Goal: Information Seeking & Learning: Learn about a topic

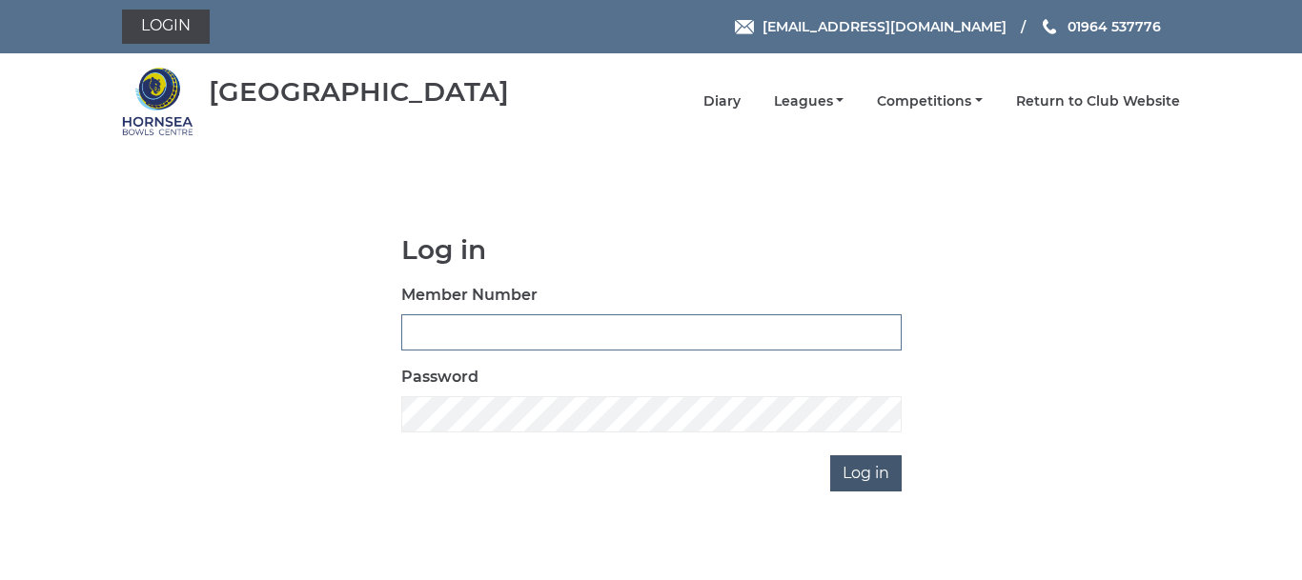
type input "0086"
click at [874, 468] on input "Log in" at bounding box center [865, 474] width 71 height 36
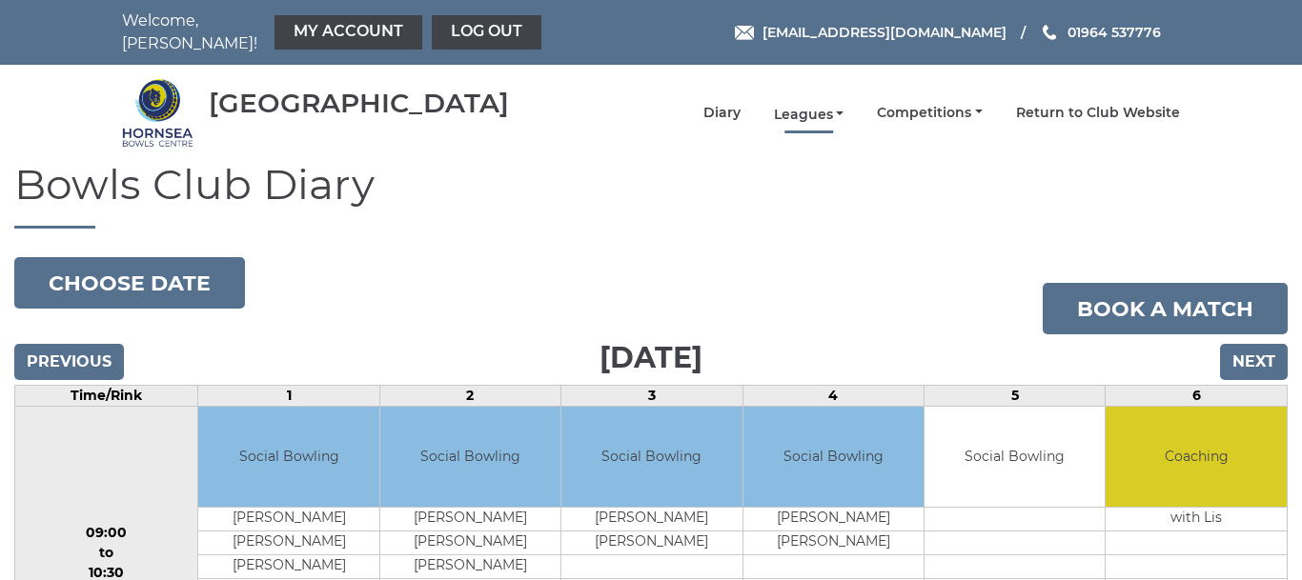
click at [799, 106] on link "Leagues" at bounding box center [809, 115] width 71 height 18
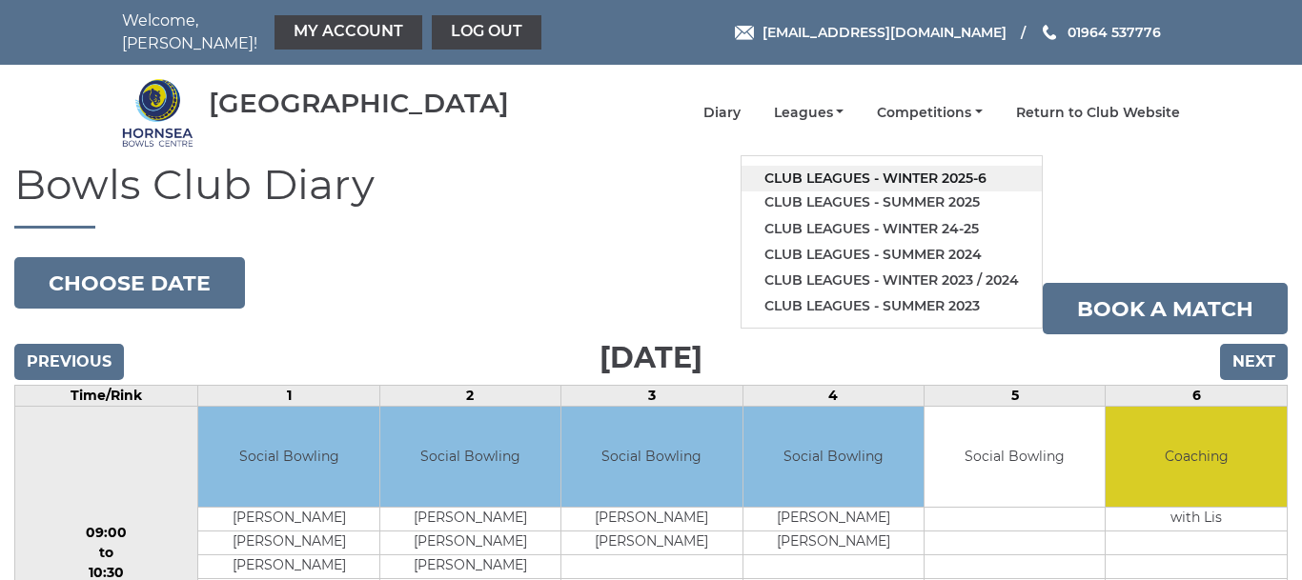
click at [836, 166] on link "Club leagues - Winter 2025-6" at bounding box center [892, 179] width 300 height 26
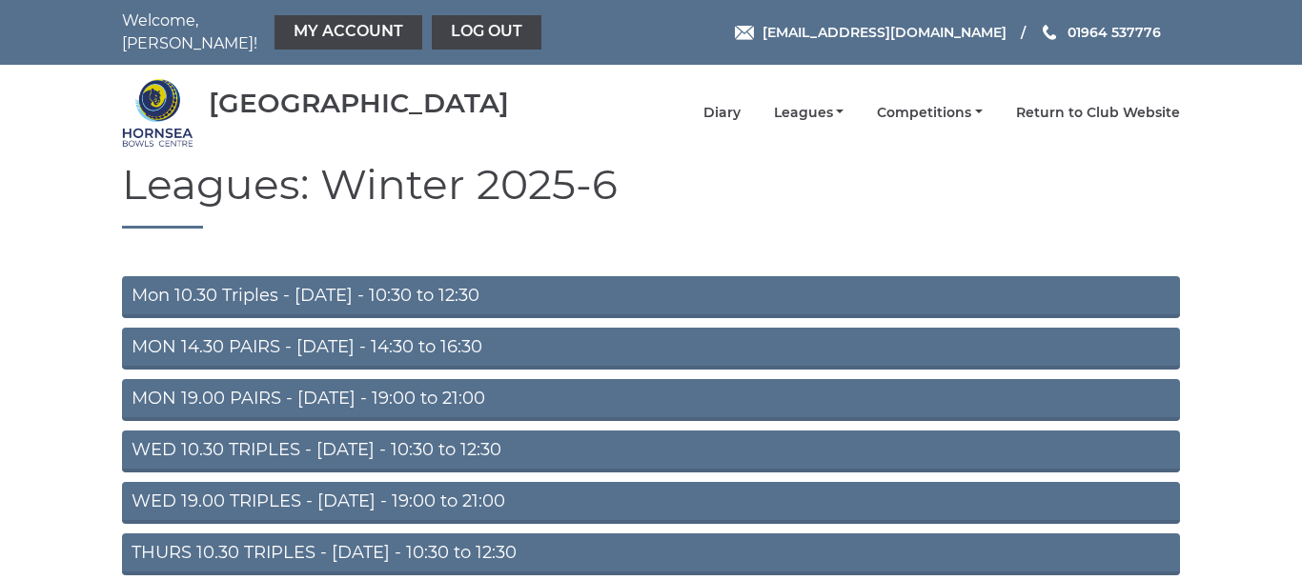
click at [453, 282] on link "Mon 10.30 Triples - Monday - 10:30 to 12:30" at bounding box center [651, 297] width 1058 height 42
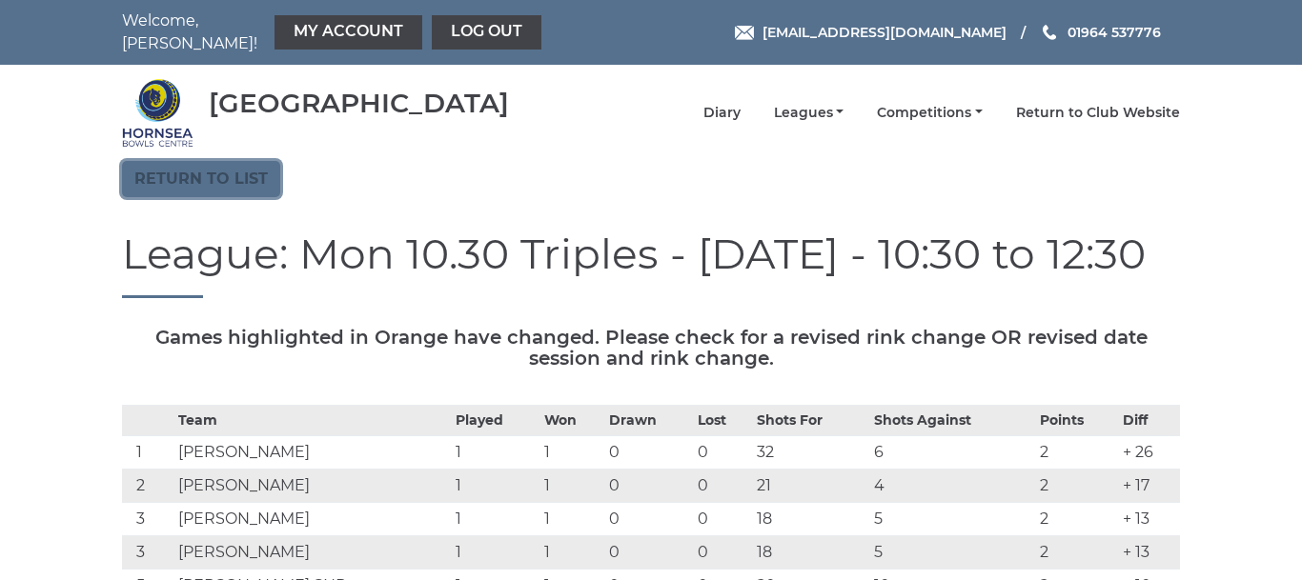
click at [238, 165] on link "Return to list" at bounding box center [201, 179] width 158 height 36
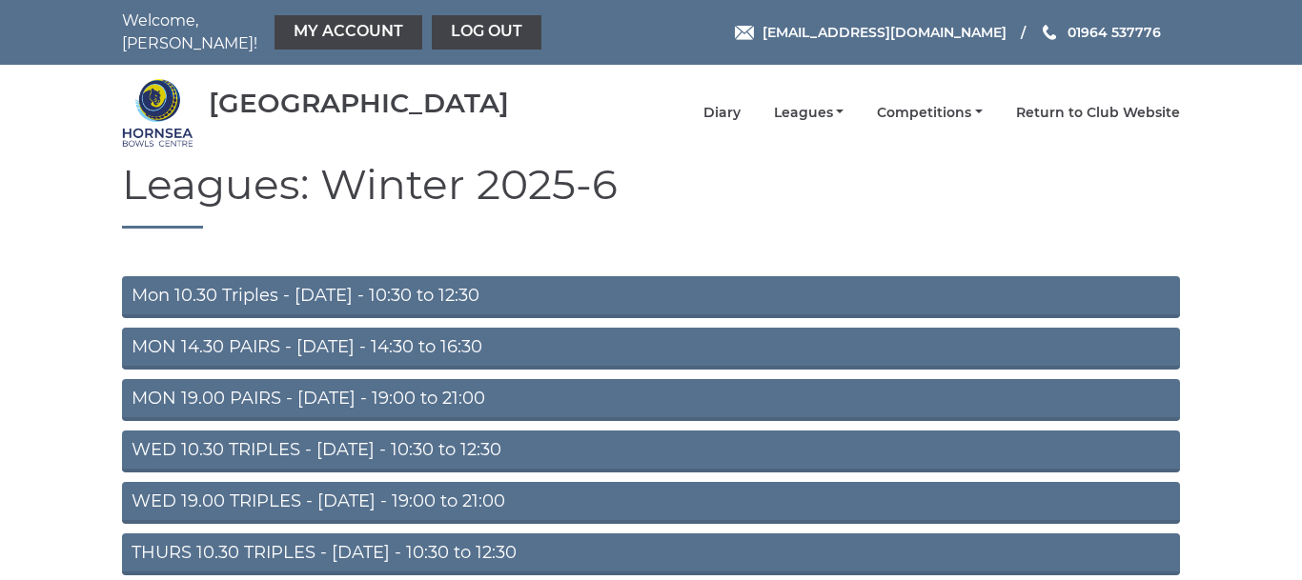
click at [397, 387] on link "MON 19.00 PAIRS - [DATE] - 19:00 to 21:00" at bounding box center [651, 400] width 1058 height 42
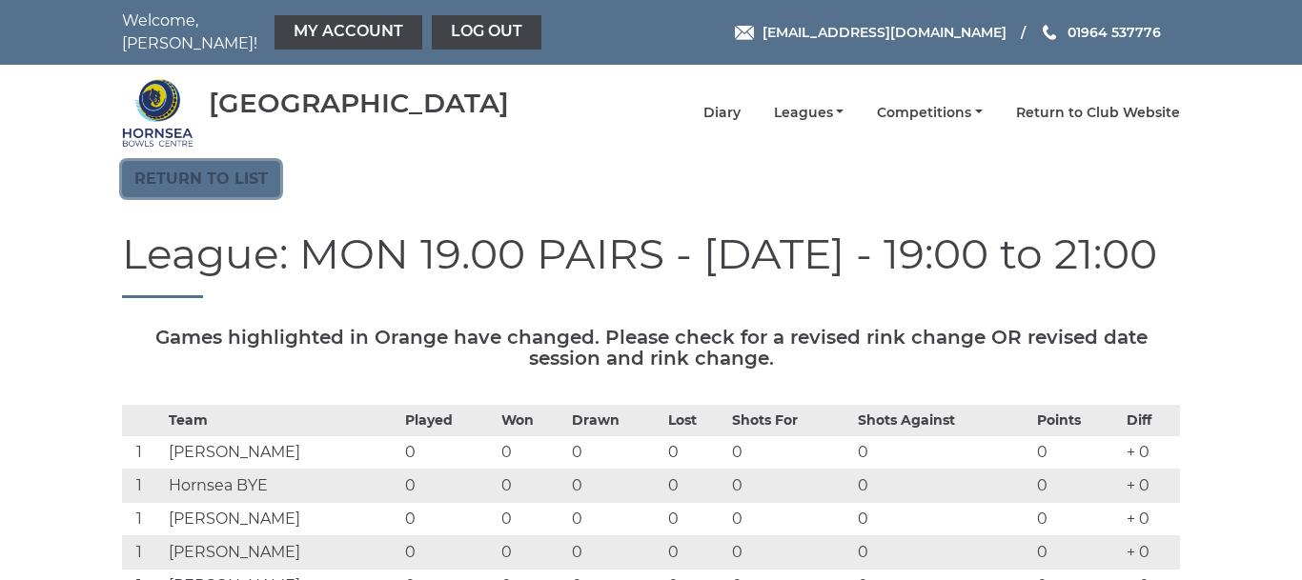
click at [218, 163] on link "Return to list" at bounding box center [201, 179] width 158 height 36
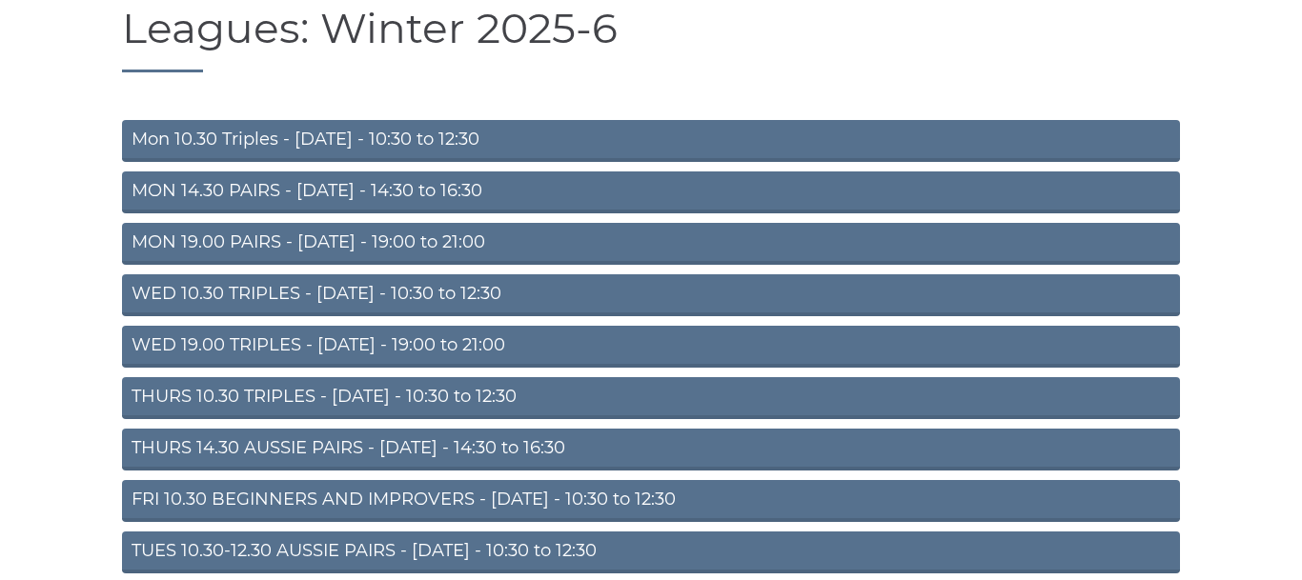
scroll to position [159, 0]
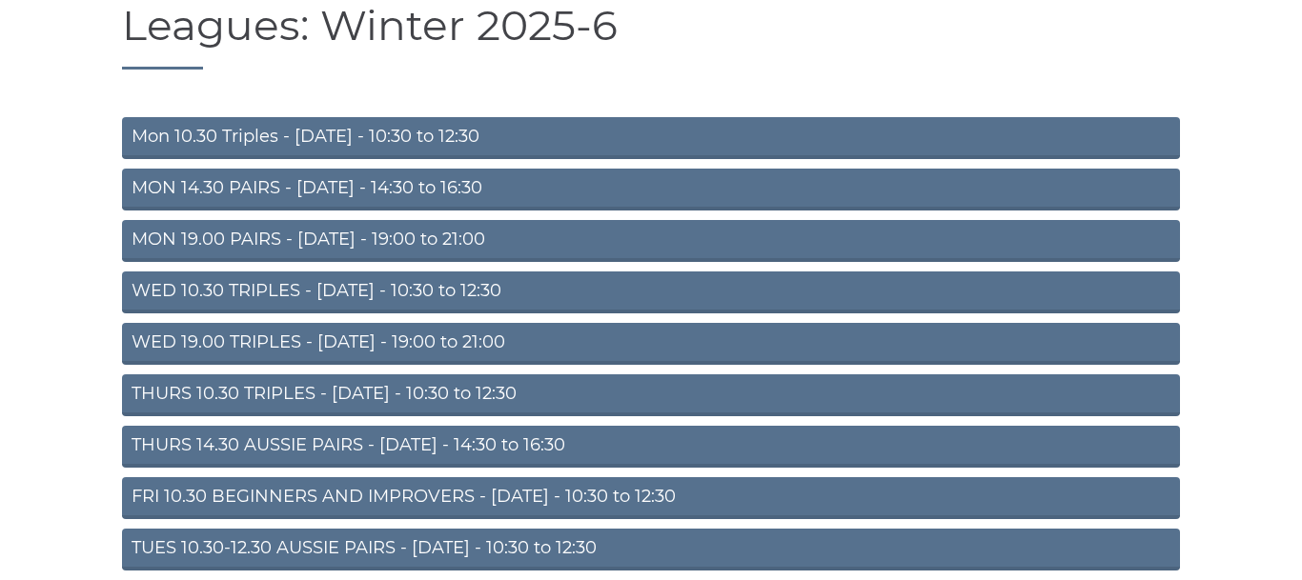
click at [519, 432] on link "THURS 14.30 AUSSIE PAIRS - Thursday - 14:30 to 16:30" at bounding box center [651, 447] width 1058 height 42
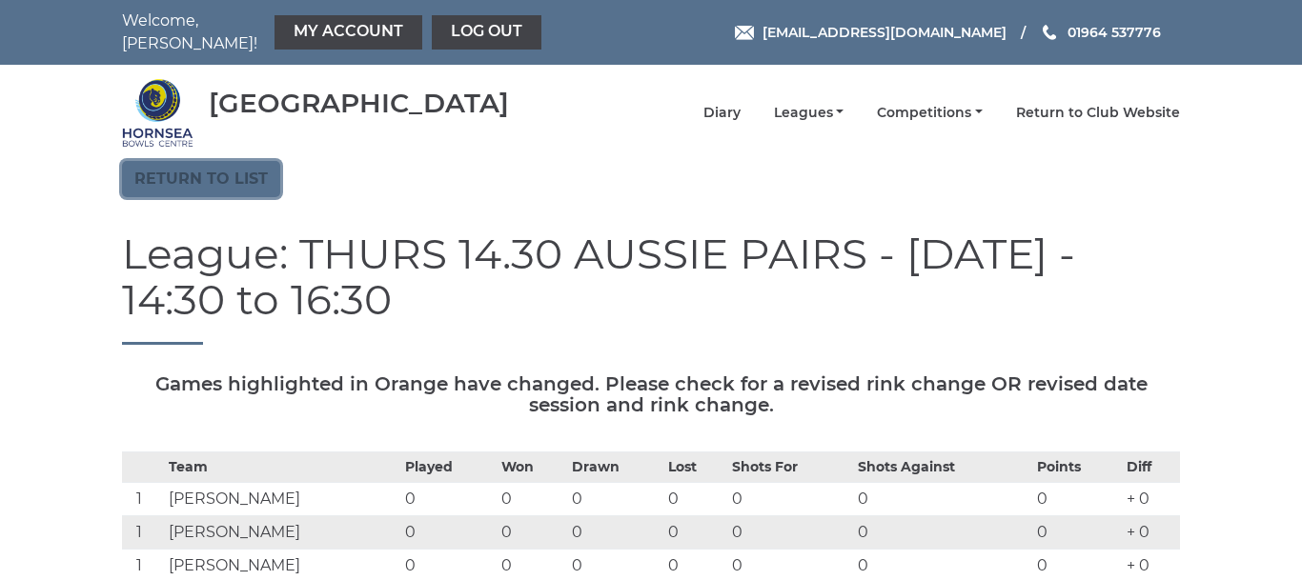
click at [201, 161] on link "Return to list" at bounding box center [201, 179] width 158 height 36
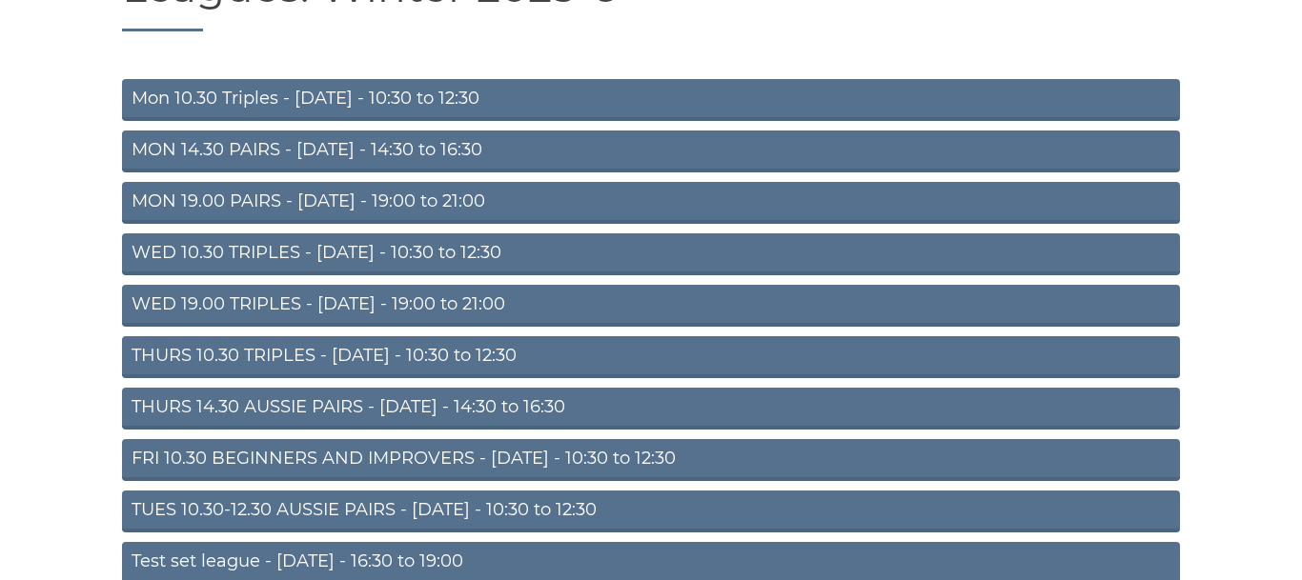
scroll to position [198, 0]
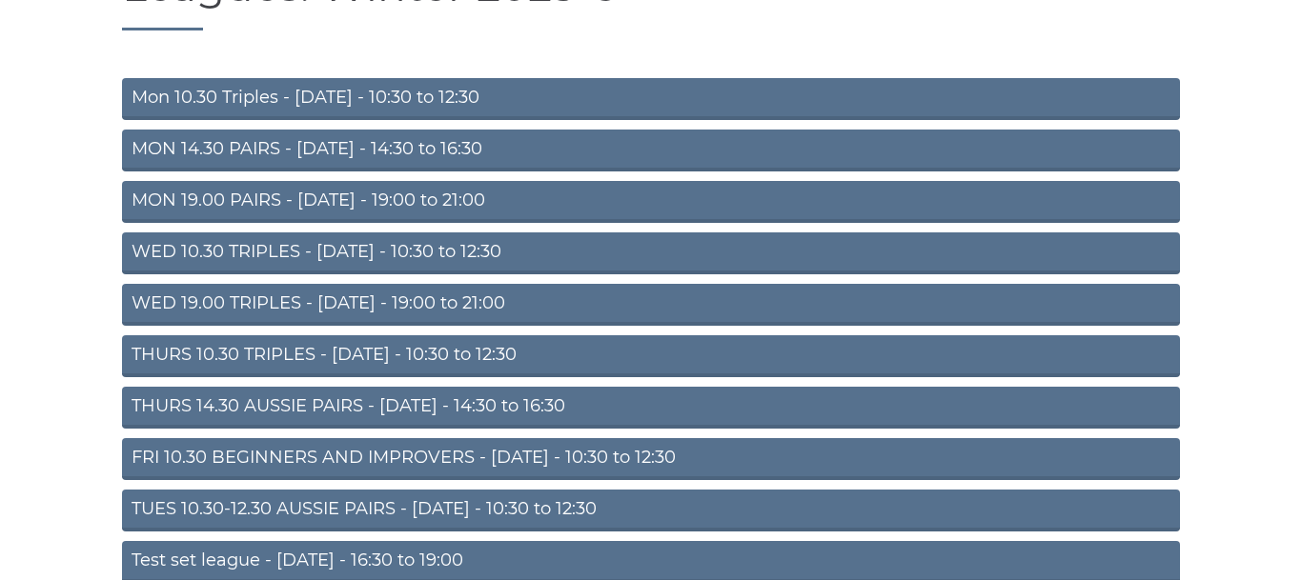
click at [599, 498] on link "TUES 10.30-12.30 AUSSIE PAIRS - Tuesday - 10:30 to 12:30" at bounding box center [651, 511] width 1058 height 42
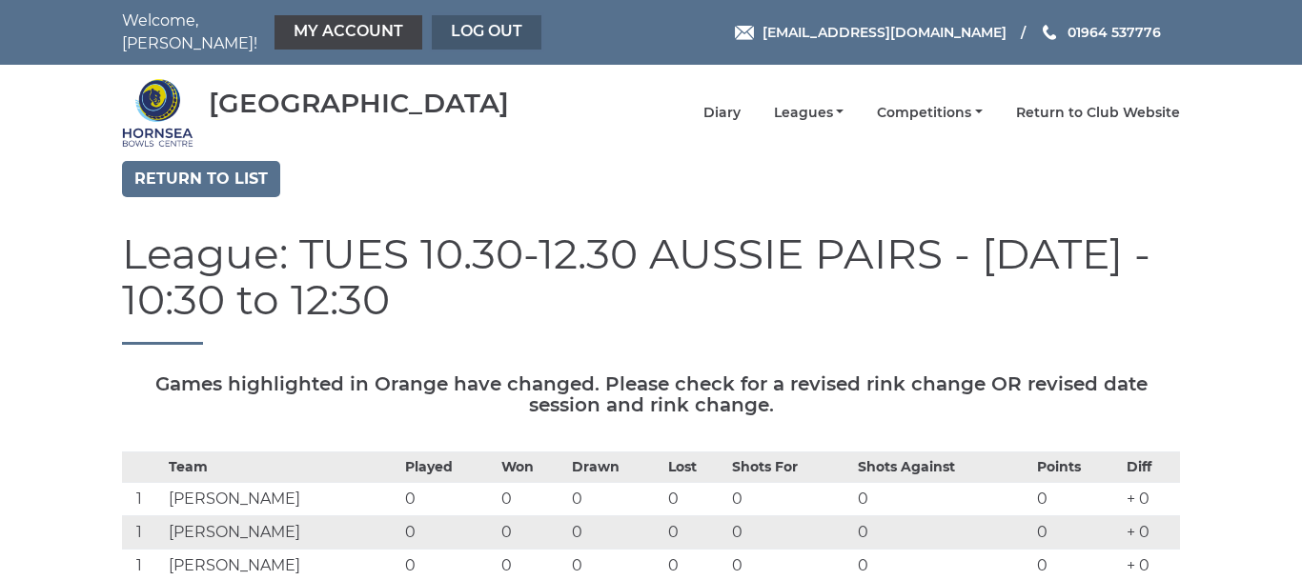
click at [455, 25] on link "Log out" at bounding box center [487, 32] width 110 height 34
